Goal: Task Accomplishment & Management: Complete application form

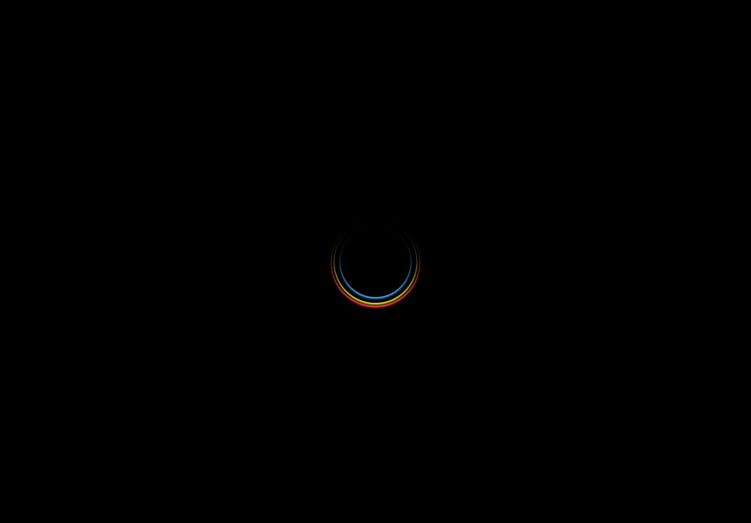
select select
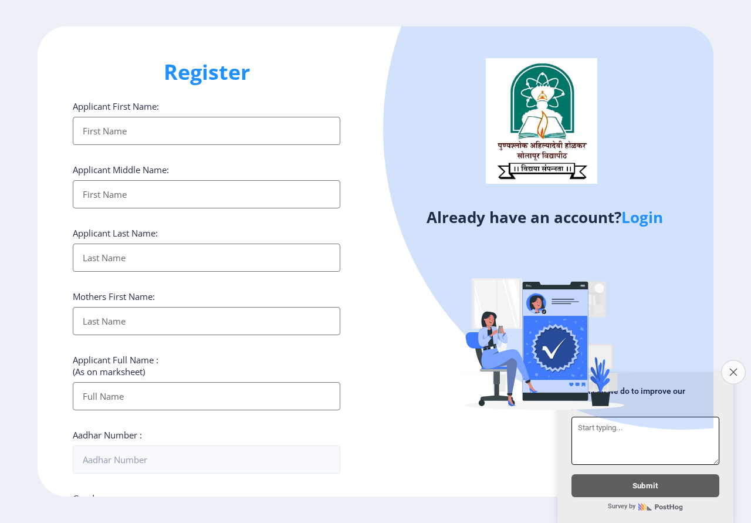
click at [730, 368] on icon "Close survey" at bounding box center [733, 372] width 8 height 8
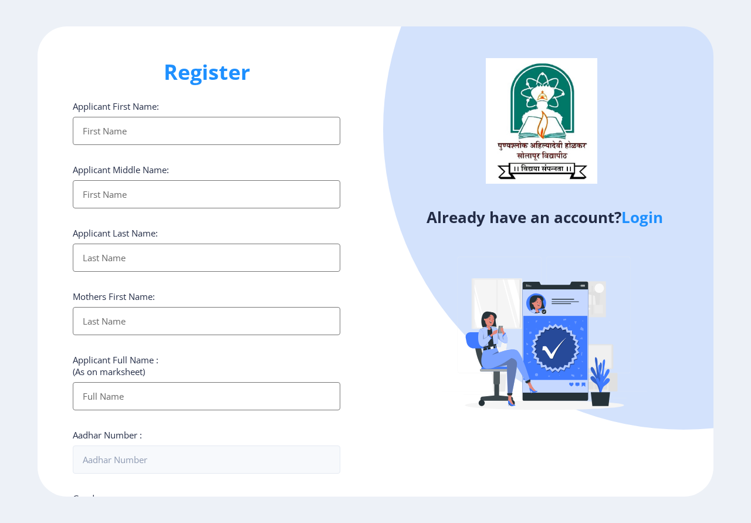
click at [615, 435] on img at bounding box center [544, 336] width 205 height 205
click at [166, 127] on input "Applicant First Name:" at bounding box center [207, 131] width 268 height 28
click at [379, 202] on div "Already have an account? Login" at bounding box center [544, 261] width 338 height 470
click at [288, 192] on input "Applicant First Name:" at bounding box center [207, 194] width 268 height 28
click at [243, 127] on input "Applicant First Name:" at bounding box center [207, 131] width 268 height 28
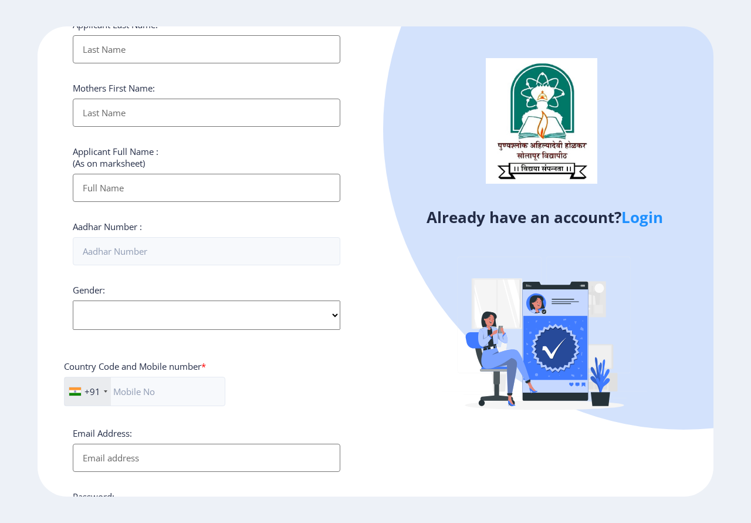
scroll to position [170, 0]
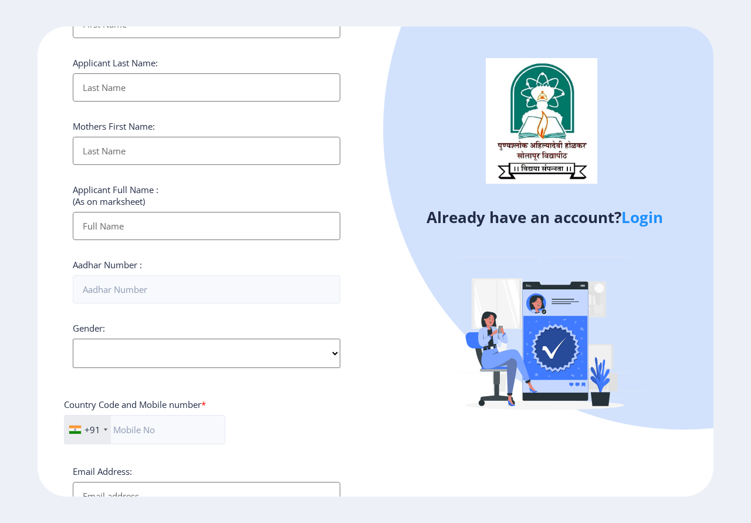
click at [354, 172] on div "Register Applicant First Name: Applicant Middle Name: Applicant Last Name: Moth…" at bounding box center [207, 261] width 338 height 470
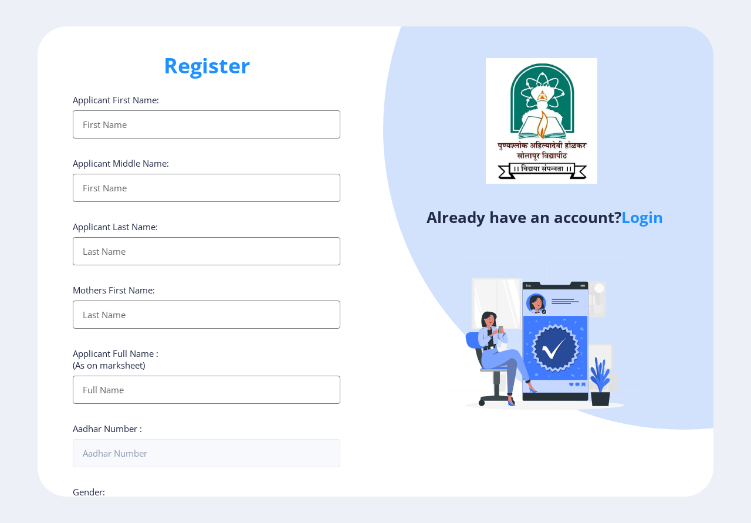
scroll to position [0, 0]
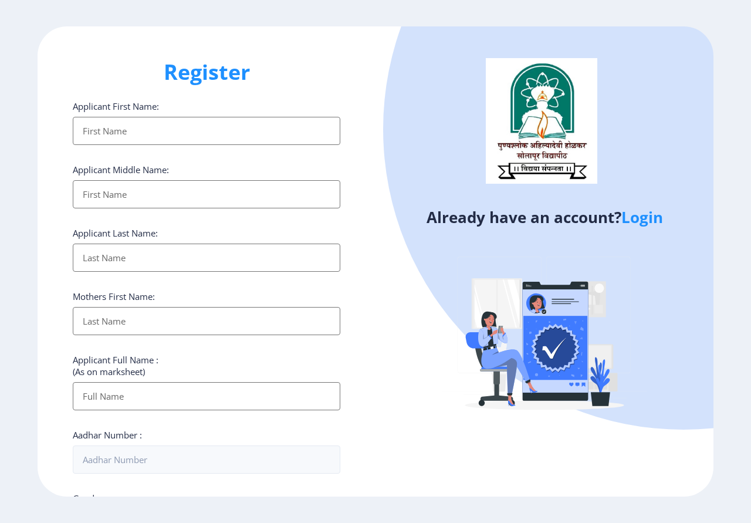
click at [156, 129] on input "Applicant First Name:" at bounding box center [207, 131] width 268 height 28
click at [298, 192] on input "Applicant First Name:" at bounding box center [207, 194] width 268 height 28
click at [152, 132] on input "Applicant First Name:" at bounding box center [207, 131] width 268 height 28
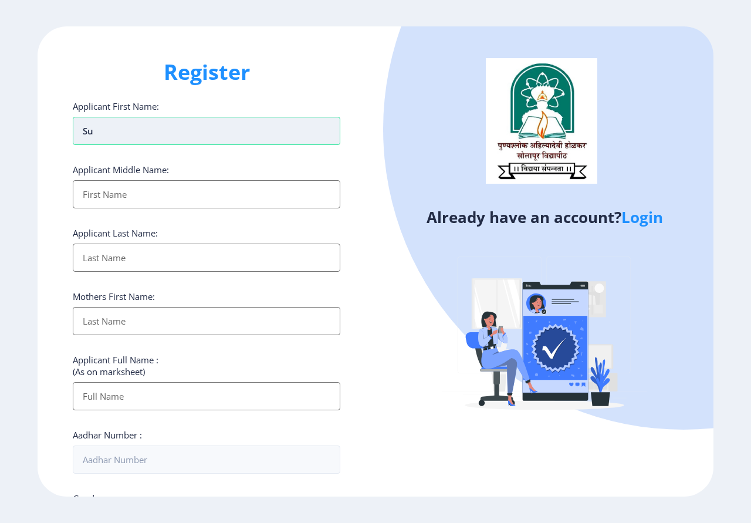
type input "s"
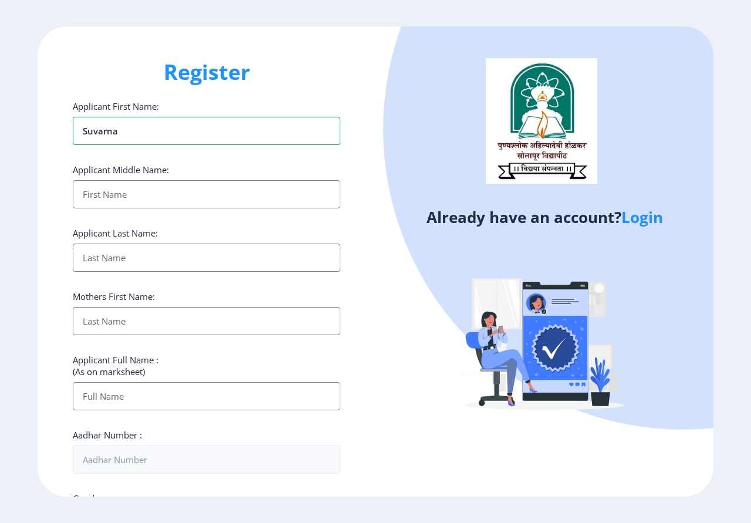
type input "suvarna"
click at [134, 195] on input "Applicant First Name:" at bounding box center [207, 194] width 268 height 28
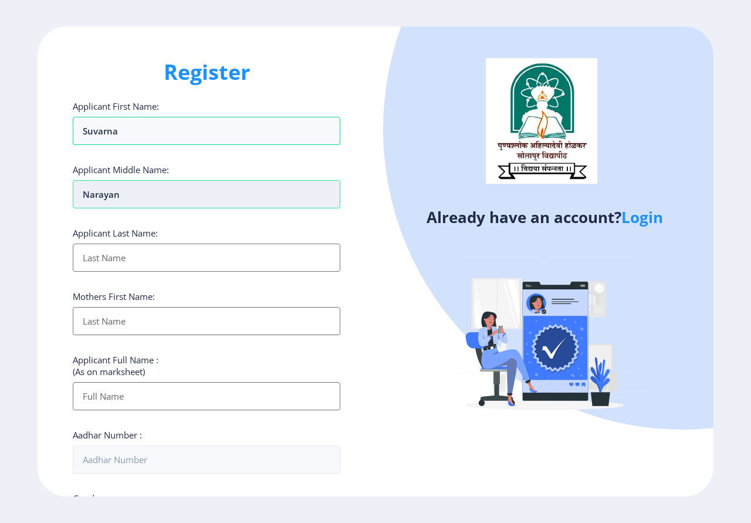
type input "narayan"
type input "[PERSON_NAME]"
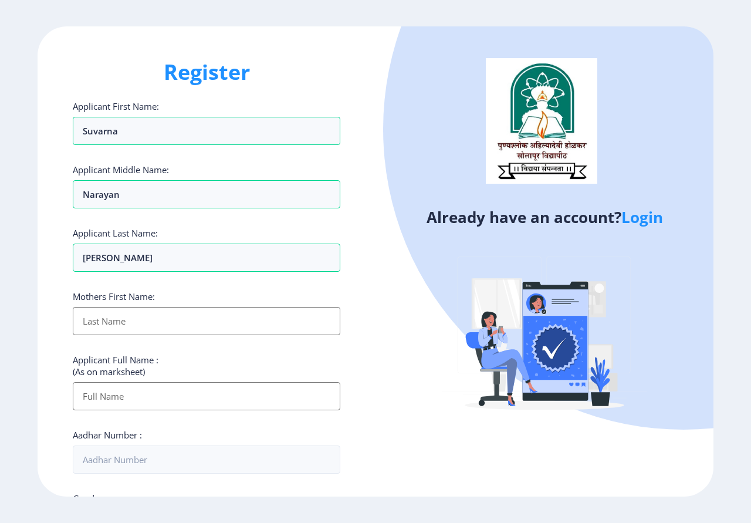
click at [112, 319] on input "Applicant First Name:" at bounding box center [207, 321] width 268 height 28
click at [242, 321] on input "Applicant First Name:" at bounding box center [207, 321] width 268 height 28
type input "[PERSON_NAME]"
click at [174, 391] on input "Applicant First Name:" at bounding box center [207, 396] width 268 height 28
type input "b"
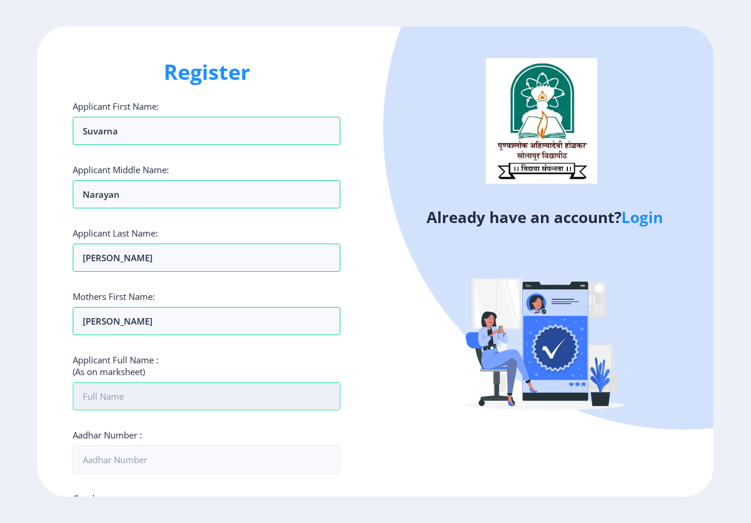
click at [174, 391] on input "Applicant First Name:" at bounding box center [207, 396] width 268 height 28
click at [144, 396] on input "Applicant First Name:" at bounding box center [207, 396] width 268 height 28
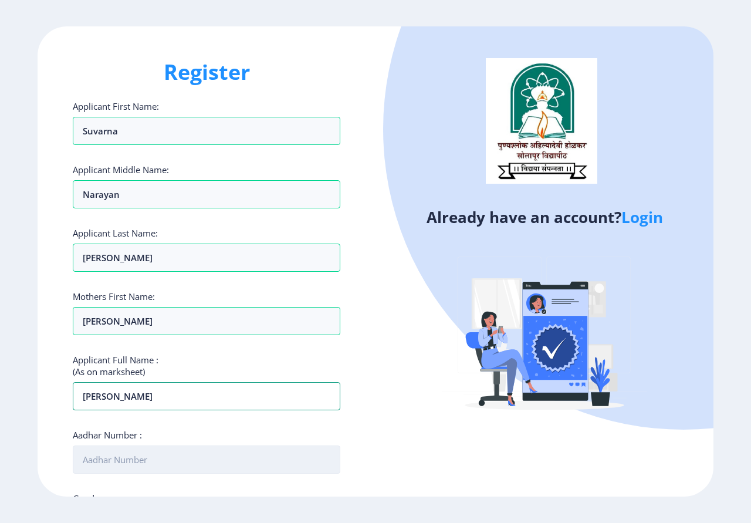
type input "[PERSON_NAME]"
click at [282, 451] on input "Aadhar Number :" at bounding box center [207, 459] width 268 height 28
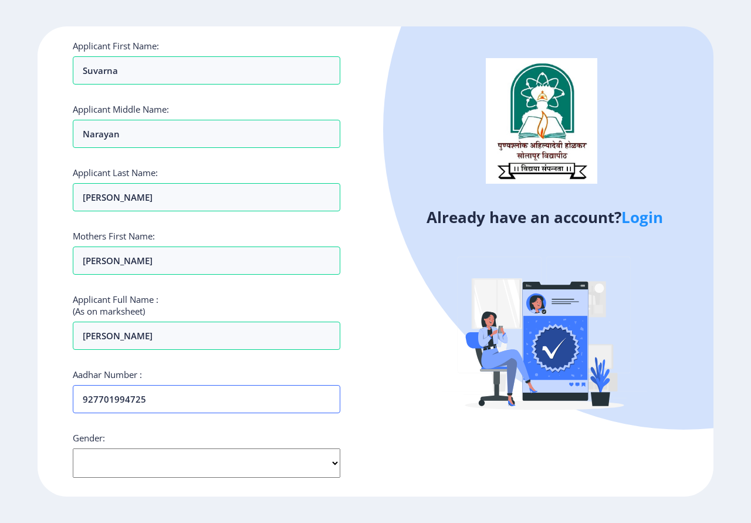
scroll to position [176, 0]
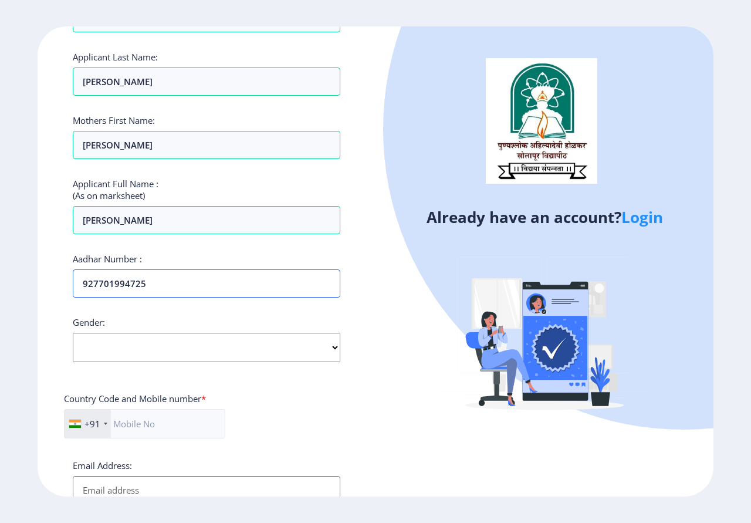
type input "927701994725"
click at [163, 348] on select "Select Gender [DEMOGRAPHIC_DATA] [DEMOGRAPHIC_DATA] Other" at bounding box center [207, 347] width 268 height 29
select select "[DEMOGRAPHIC_DATA]"
click at [73, 333] on select "Select Gender [DEMOGRAPHIC_DATA] [DEMOGRAPHIC_DATA] Other" at bounding box center [207, 347] width 268 height 29
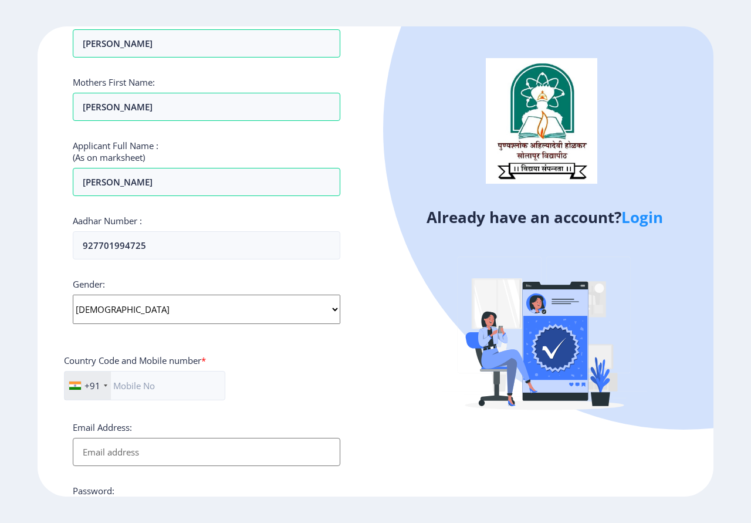
scroll to position [235, 0]
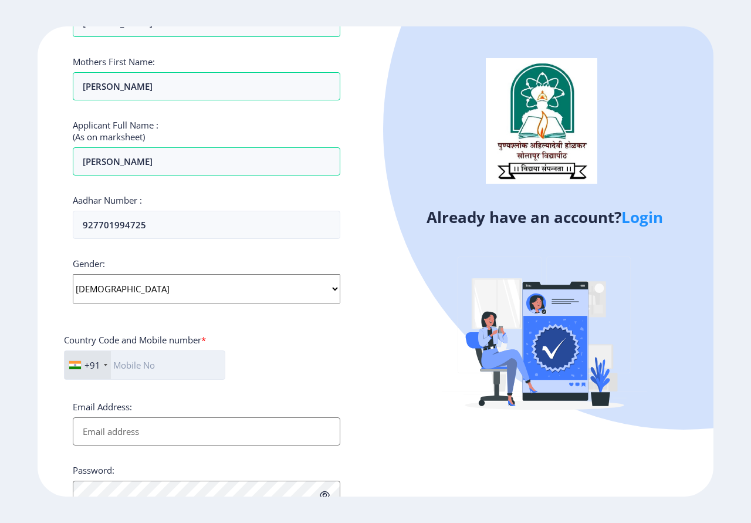
click at [150, 357] on input "text" at bounding box center [144, 364] width 161 height 29
type input "8766847334"
click at [157, 421] on input "Email Address:" at bounding box center [207, 431] width 268 height 28
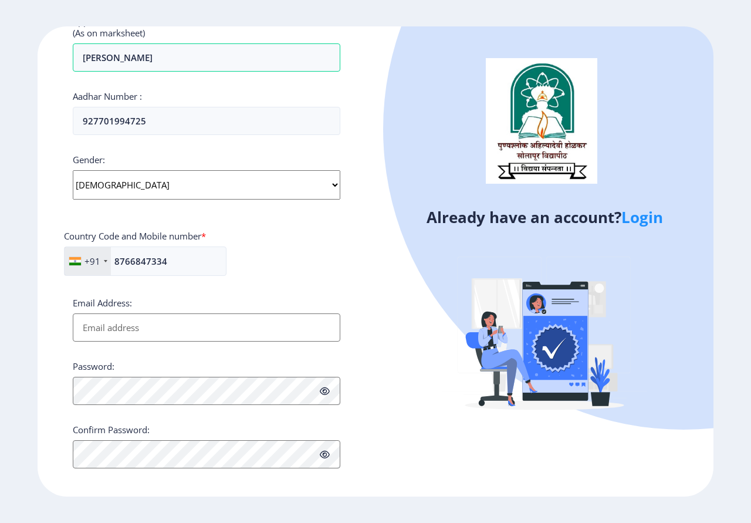
scroll to position [346, 0]
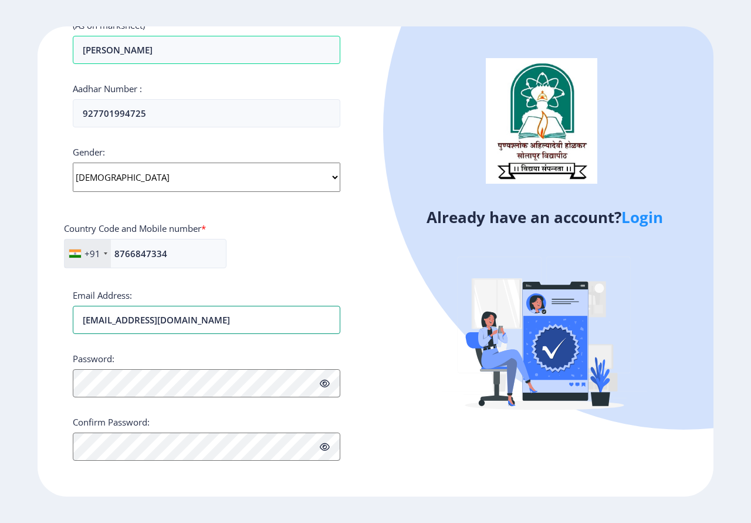
type input "[EMAIL_ADDRESS][DOMAIN_NAME]"
click at [320, 383] on icon at bounding box center [325, 383] width 10 height 9
click at [78, 485] on button "Proceed" at bounding box center [95, 485] width 45 height 13
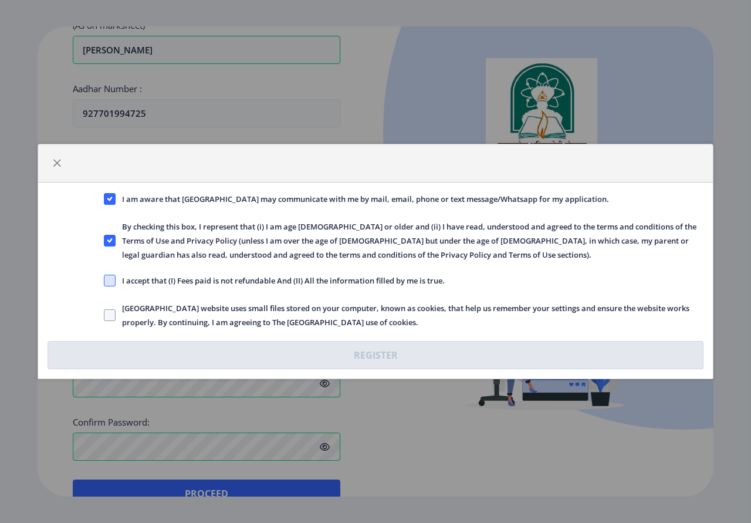
click at [106, 281] on span at bounding box center [110, 281] width 12 height 12
click at [104, 281] on input "I accept that (I) Fees paid is not refundable And (II) All the information fill…" at bounding box center [104, 280] width 1 height 1
checkbox input "true"
drag, startPoint x: 111, startPoint y: 313, endPoint x: 117, endPoint y: 324, distance: 12.4
click at [111, 313] on span at bounding box center [110, 315] width 12 height 12
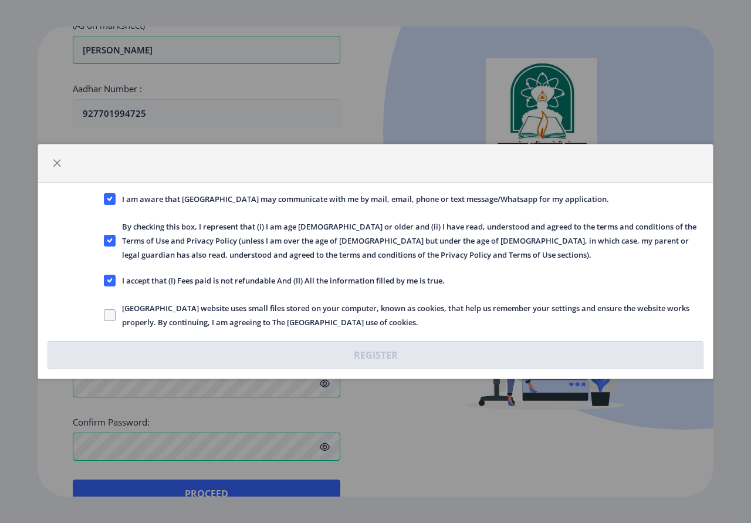
click at [104, 315] on input "[GEOGRAPHIC_DATA] website uses small files stored on your computer, known as co…" at bounding box center [104, 315] width 1 height 1
checkbox input "true"
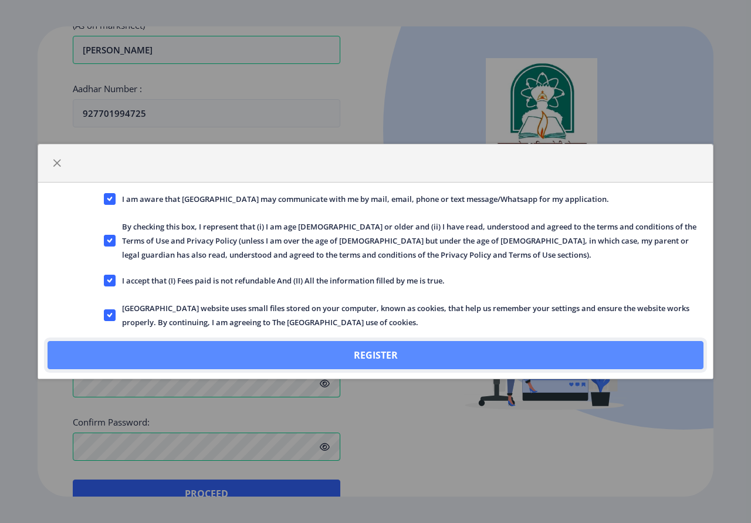
click at [371, 352] on button "Register" at bounding box center [376, 355] width 656 height 28
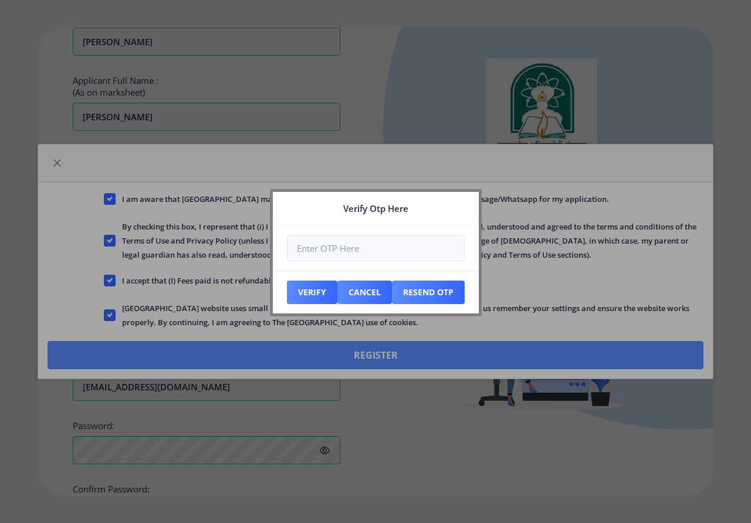
scroll to position [413, 0]
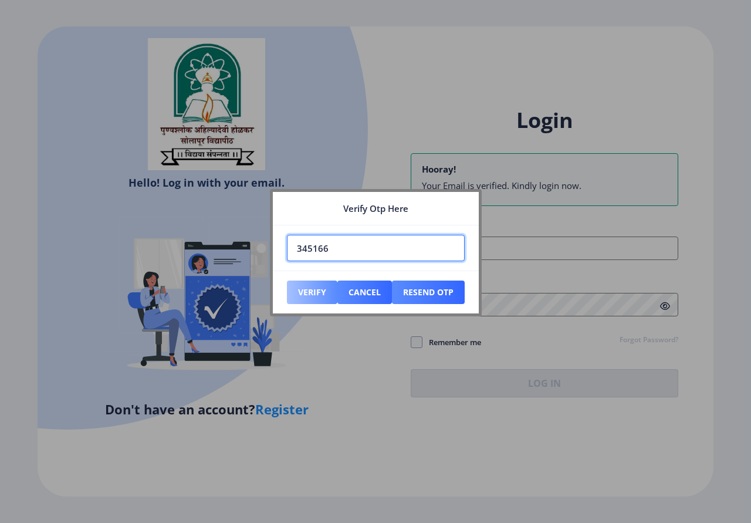
type input "345166"
click at [310, 292] on button "Verify" at bounding box center [312, 291] width 50 height 23
